Goal: Task Accomplishment & Management: Use online tool/utility

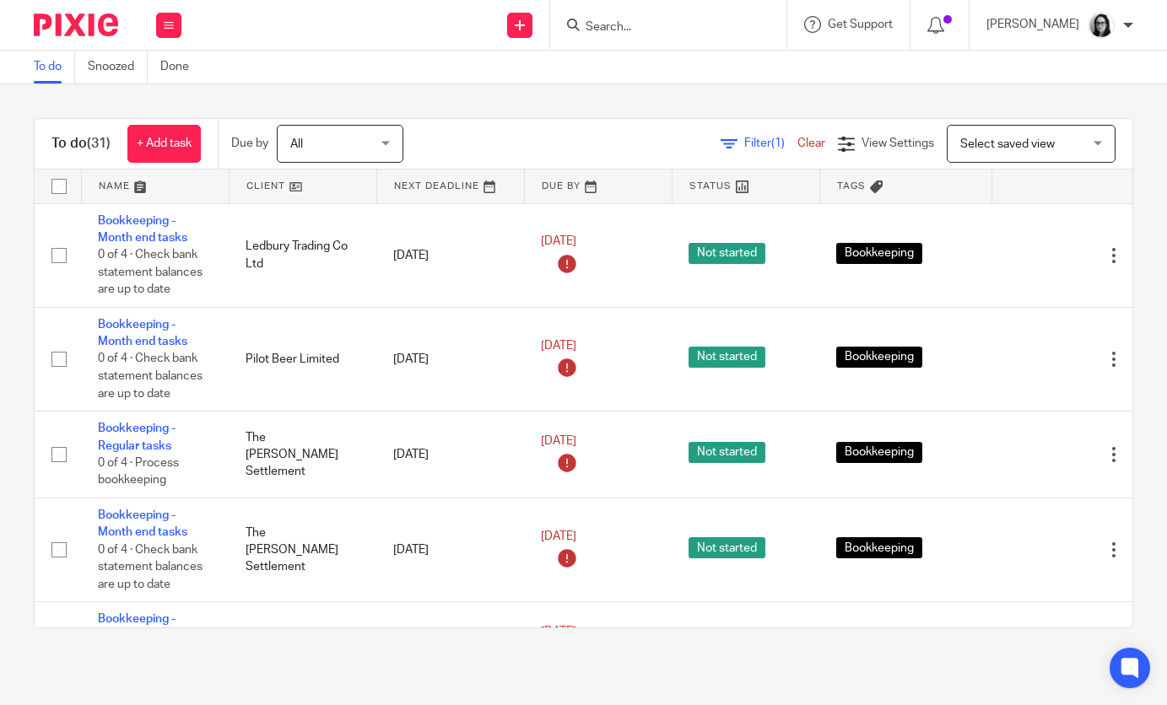
click at [769, 138] on span "Filter (1)" at bounding box center [770, 143] width 53 height 12
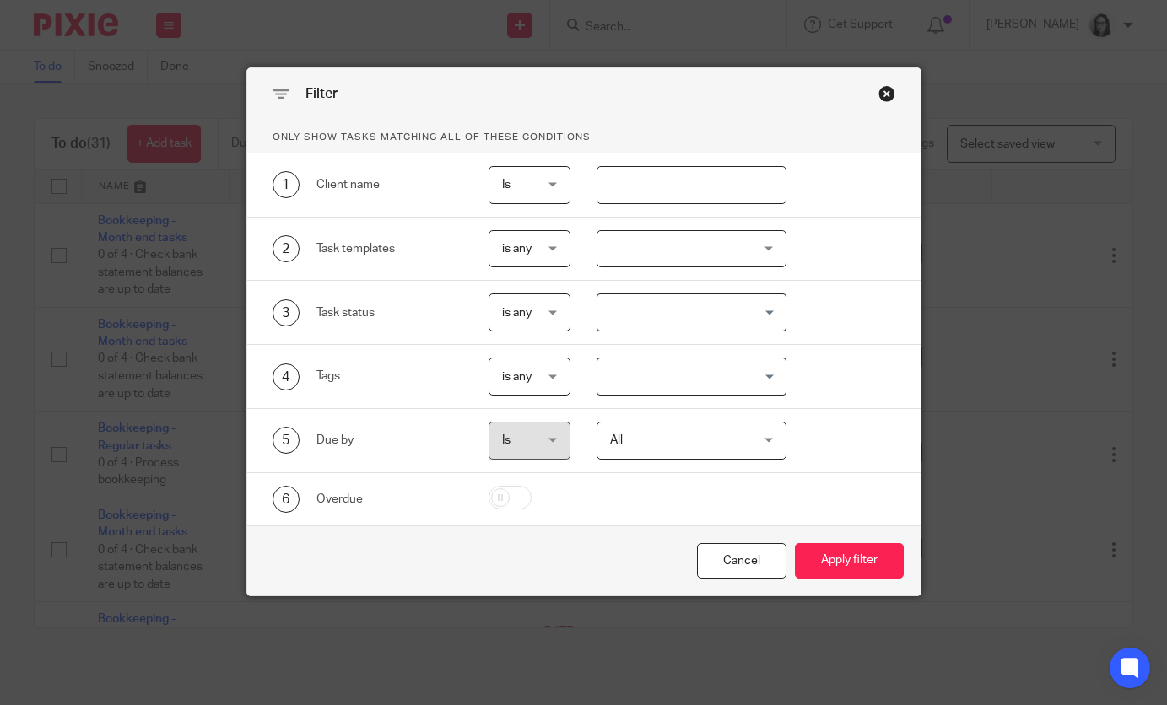
click at [665, 202] on input "text" at bounding box center [691, 185] width 190 height 38
type input "ledbury"
click at [848, 553] on button "Apply filter" at bounding box center [849, 561] width 109 height 36
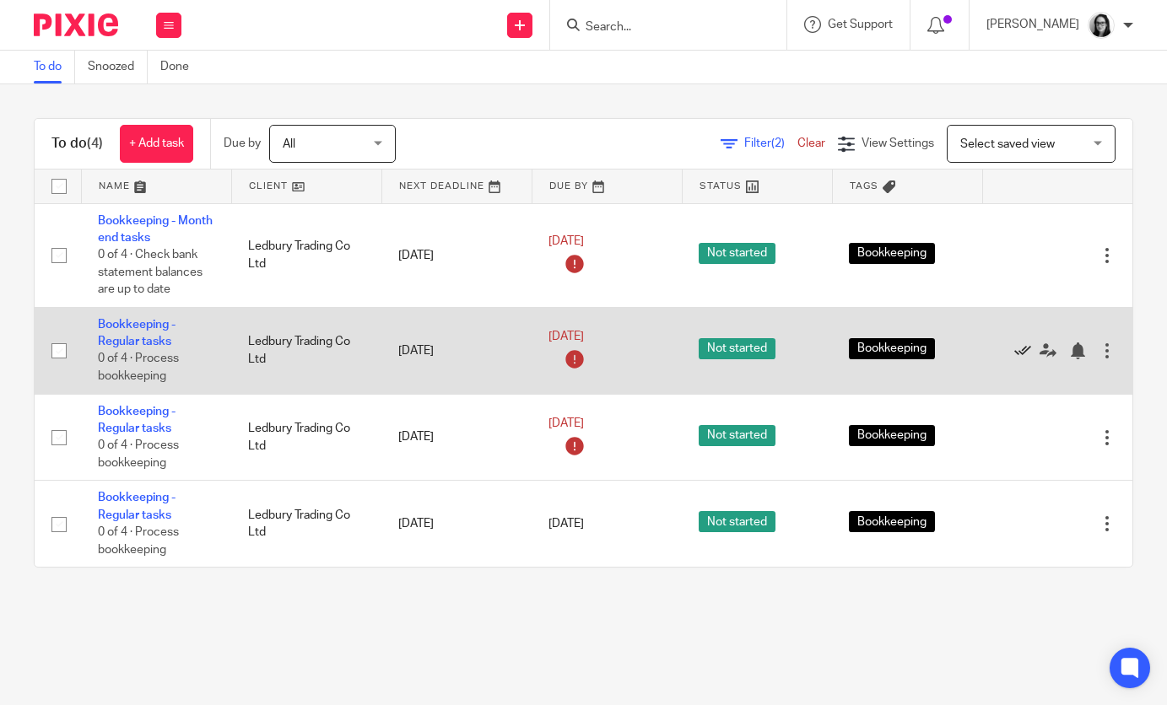
click at [1019, 355] on icon at bounding box center [1022, 350] width 17 height 17
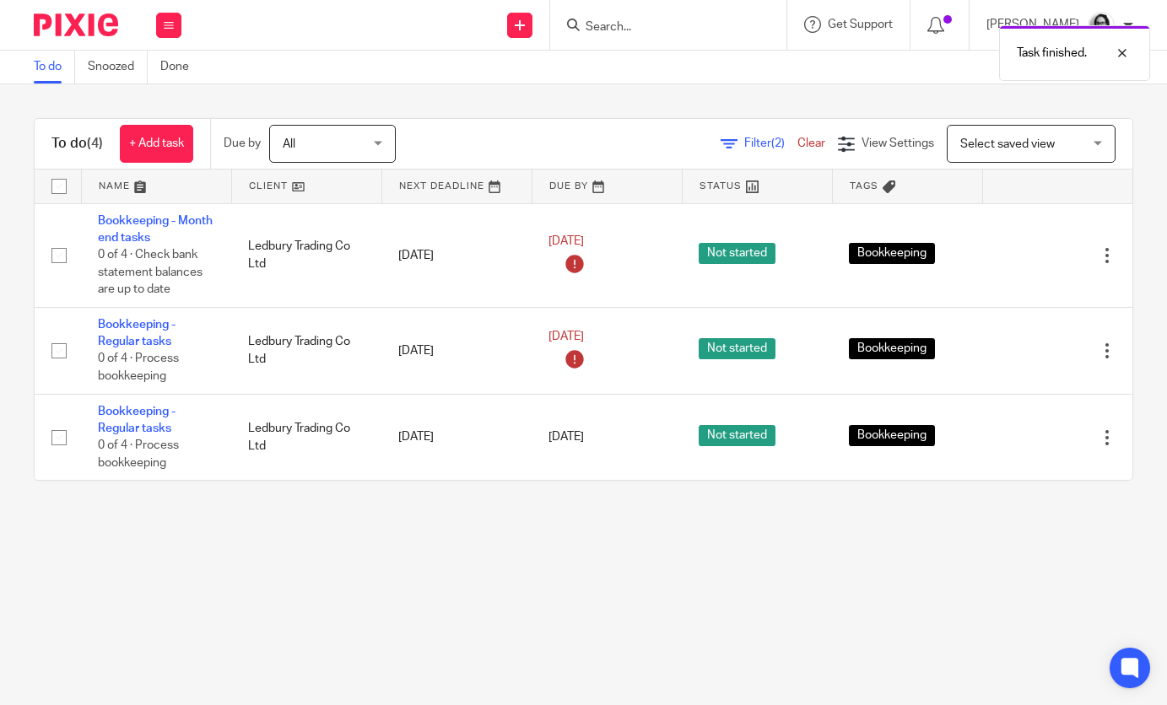
click at [1019, 355] on icon at bounding box center [1022, 350] width 17 height 17
